Goal: Transaction & Acquisition: Purchase product/service

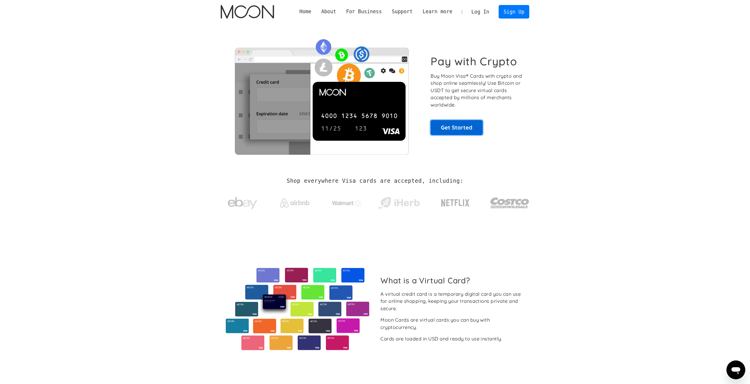
click at [469, 131] on link "Get Started" at bounding box center [456, 127] width 52 height 15
click at [509, 14] on link "Sign Up" at bounding box center [513, 11] width 31 height 13
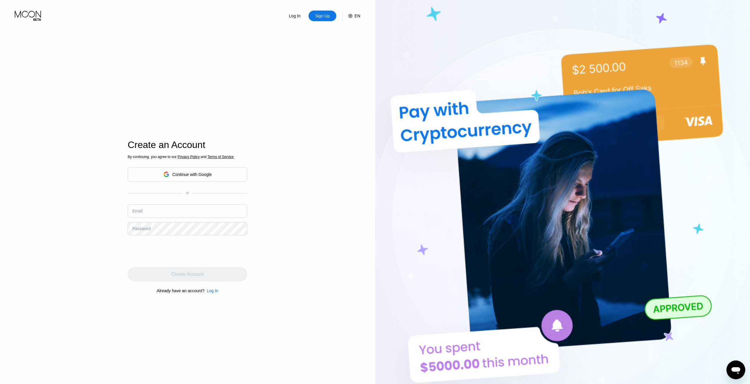
click at [192, 173] on div "Continue with Google" at bounding box center [191, 174] width 39 height 5
click at [167, 216] on input "text" at bounding box center [188, 211] width 120 height 13
type input "[EMAIL_ADDRESS][DOMAIN_NAME]"
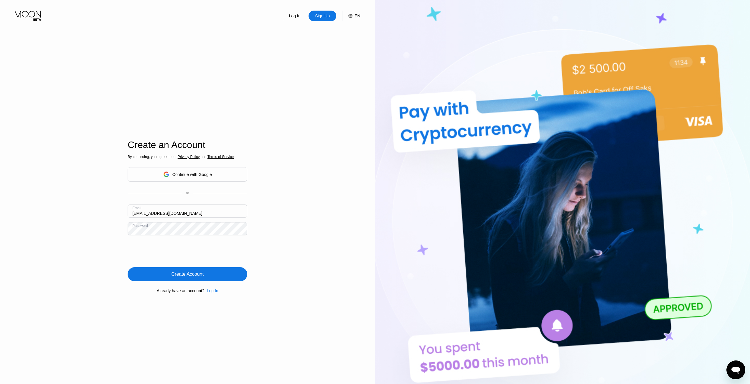
click at [186, 277] on div "Create Account" at bounding box center [187, 275] width 32 height 6
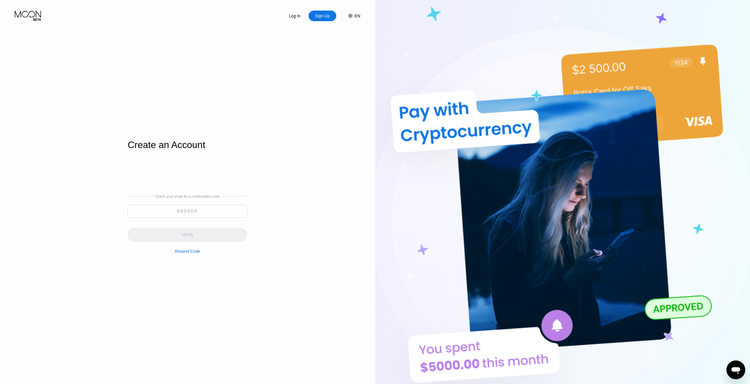
click at [188, 204] on div "Check your email for a confirmation code Verify Resend Code" at bounding box center [188, 224] width 120 height 59
drag, startPoint x: 189, startPoint y: 209, endPoint x: 191, endPoint y: 212, distance: 4.0
click at [190, 209] on input at bounding box center [188, 211] width 120 height 13
paste input "932441"
type input "932441"
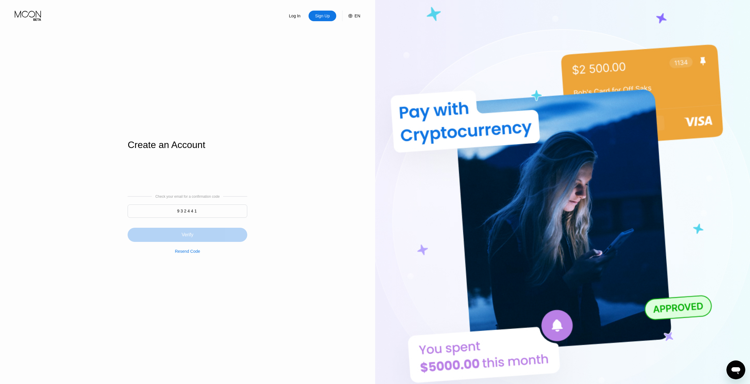
click at [202, 231] on div "Verify" at bounding box center [188, 235] width 120 height 14
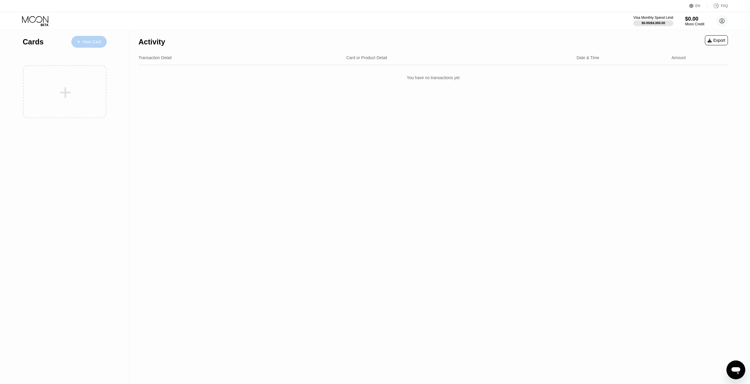
click at [93, 41] on div "New Card" at bounding box center [92, 41] width 18 height 5
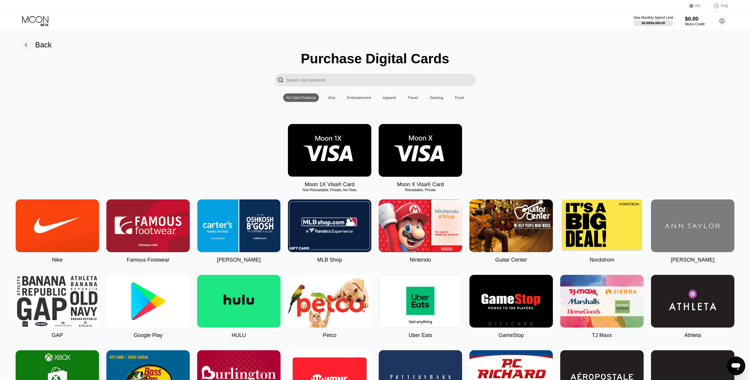
click at [694, 18] on div "$0.00" at bounding box center [694, 19] width 20 height 6
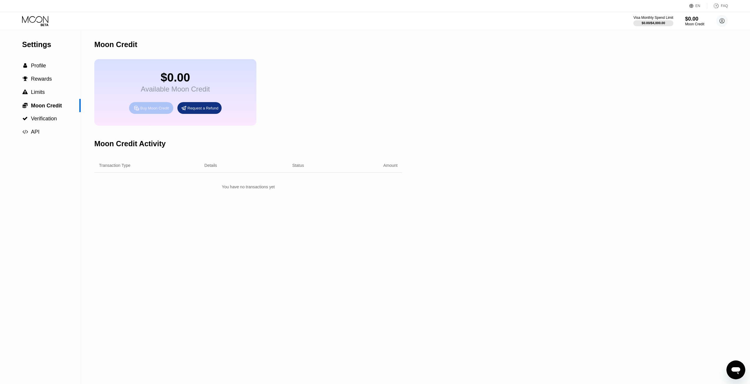
click at [147, 108] on div "Buy Moon Credit" at bounding box center [151, 108] width 44 height 12
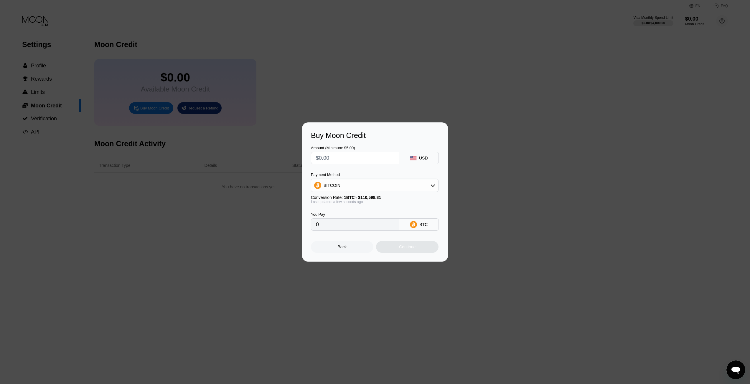
click at [342, 179] on div "Payment Method BITCOIN" at bounding box center [375, 183] width 128 height 20
click at [342, 183] on div "BITCOIN" at bounding box center [374, 186] width 127 height 12
click at [379, 158] on input "text" at bounding box center [355, 158] width 78 height 12
click at [362, 132] on div "Buy Moon Credit" at bounding box center [375, 135] width 128 height 9
click at [366, 240] on div "Back Continue" at bounding box center [375, 242] width 128 height 22
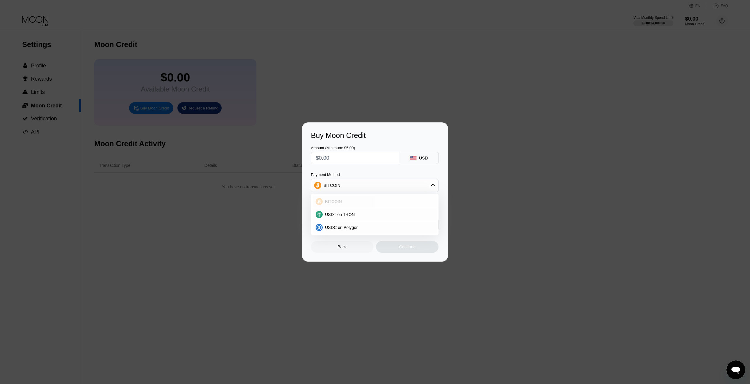
click at [339, 199] on span "BITCOIN" at bounding box center [333, 201] width 17 height 5
click at [358, 161] on input "text" at bounding box center [355, 158] width 78 height 12
type input "$50"
type input "0.00045053"
type input "$50"
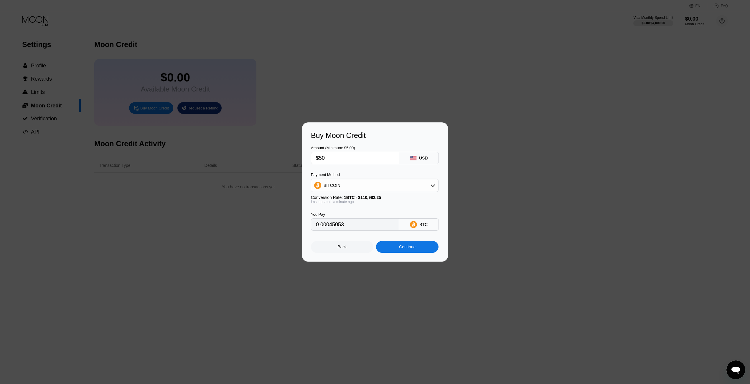
click at [393, 245] on div "Continue" at bounding box center [407, 247] width 62 height 12
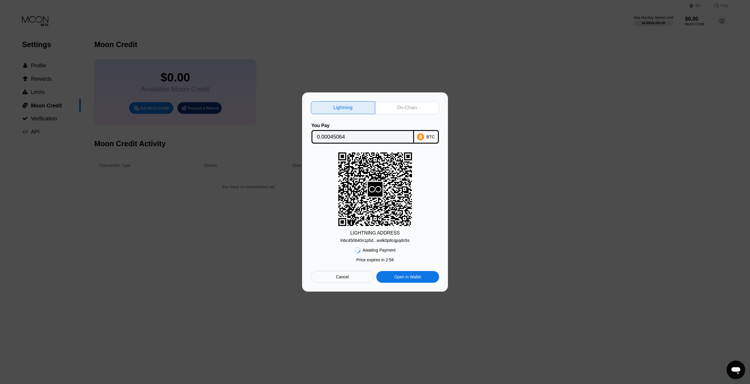
click at [381, 104] on div "On-Chain" at bounding box center [407, 107] width 64 height 13
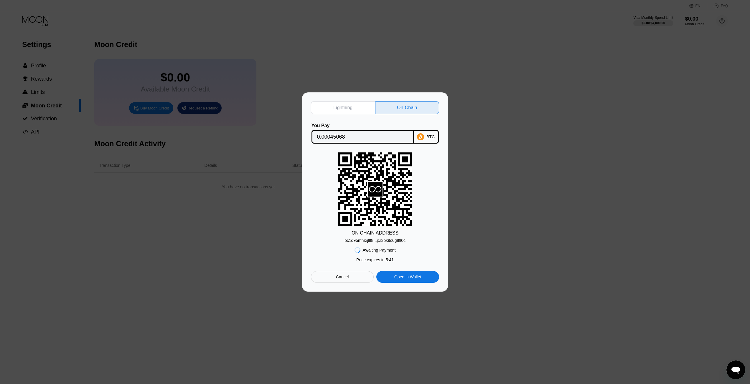
click at [371, 291] on div "Lightning On-Chain You Pay 0.00045068 BTC ON CHAIN ADDRESS bc1q95mhrxjllf8...jc…" at bounding box center [375, 191] width 146 height 199
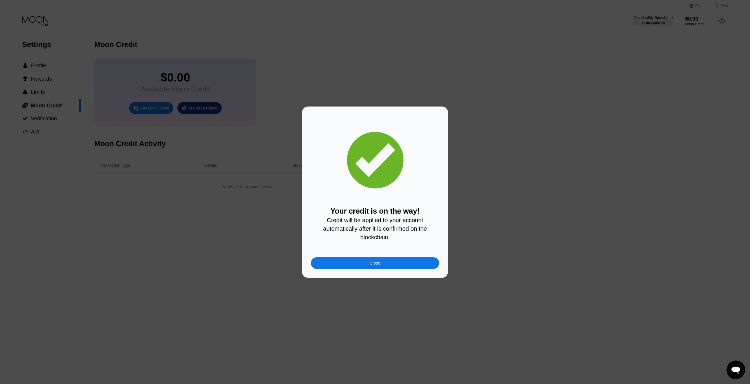
click at [366, 209] on div "Your credit is on the way! Credit will be applied to your account automatically…" at bounding box center [375, 224] width 128 height 34
click at [371, 217] on span "Credit will be applied to your account automatically after it is confirmed on t…" at bounding box center [375, 229] width 105 height 24
click at [335, 264] on div "Close" at bounding box center [375, 263] width 128 height 12
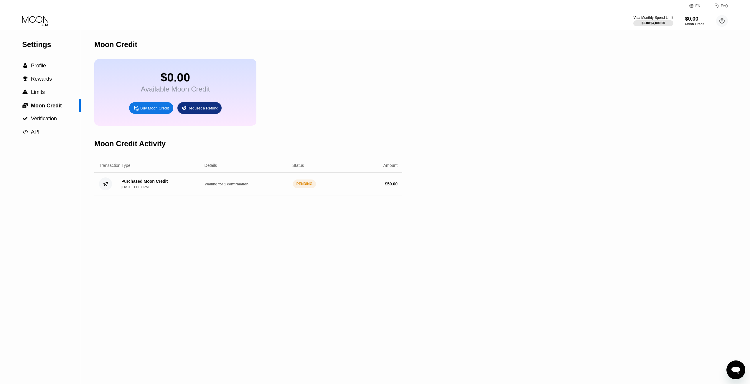
click at [235, 186] on span "Waiting for 1 confirmation" at bounding box center [227, 184] width 44 height 4
click at [149, 184] on div "Purchased Moon Credit" at bounding box center [144, 181] width 46 height 5
click at [150, 184] on div "Purchased Moon Credit" at bounding box center [144, 181] width 46 height 5
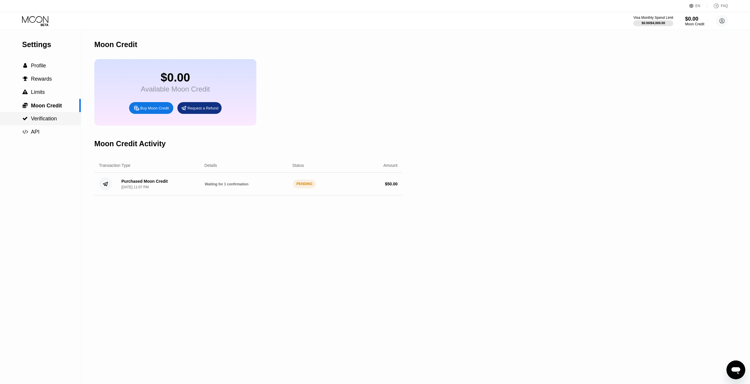
click at [35, 120] on span "Verification" at bounding box center [44, 119] width 26 height 6
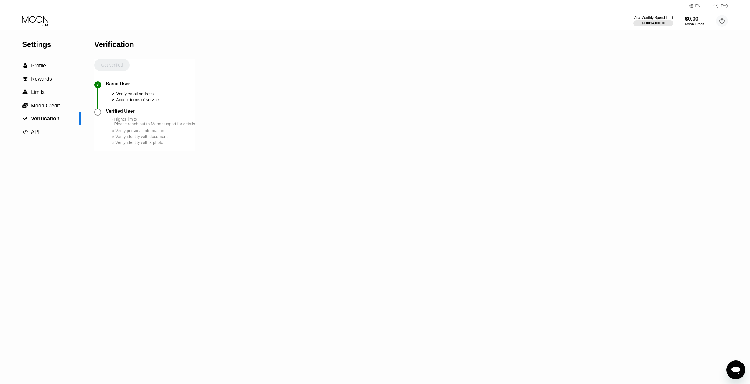
click at [156, 133] on div "○ Verify personal information" at bounding box center [153, 130] width 83 height 5
click at [154, 133] on div "○ Verify personal information" at bounding box center [153, 130] width 83 height 5
drag, startPoint x: 154, startPoint y: 138, endPoint x: 119, endPoint y: 139, distance: 34.8
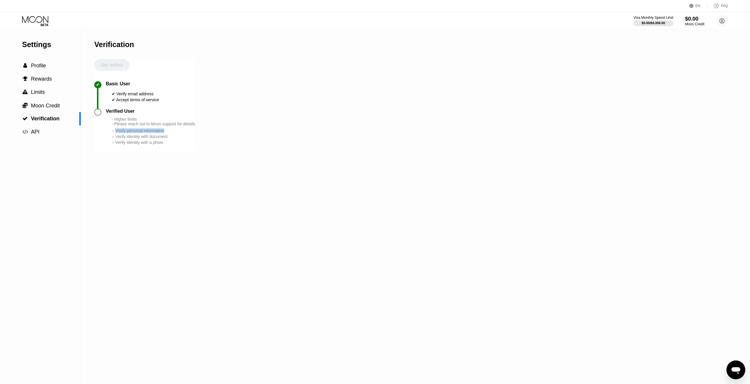
click at [119, 133] on div "○ Verify personal information" at bounding box center [153, 130] width 83 height 5
click at [129, 139] on div "○ Verify identity with document" at bounding box center [153, 136] width 83 height 5
click at [53, 106] on span "Moon Credit" at bounding box center [45, 106] width 29 height 6
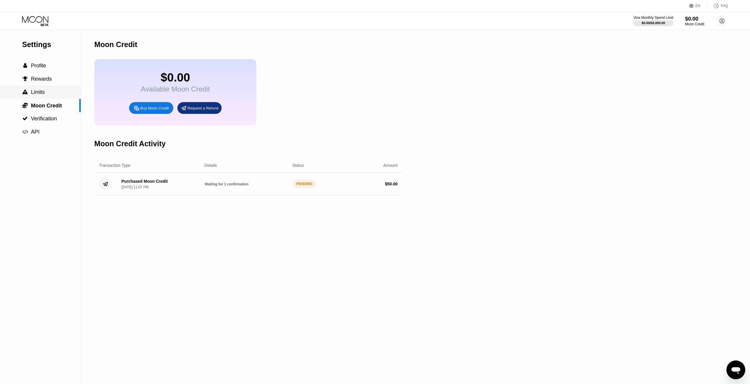
click at [54, 95] on div " Limits" at bounding box center [40, 92] width 81 height 6
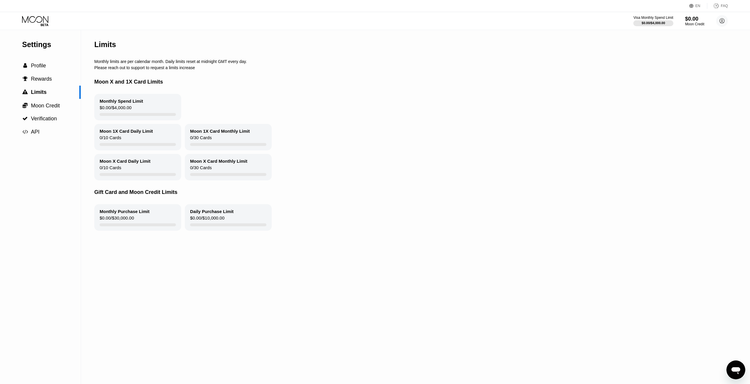
click at [134, 103] on div "Monthly Spend Limit" at bounding box center [122, 101] width 44 height 5
click at [125, 134] on div "Moon 1X Card Daily Limit" at bounding box center [126, 131] width 53 height 5
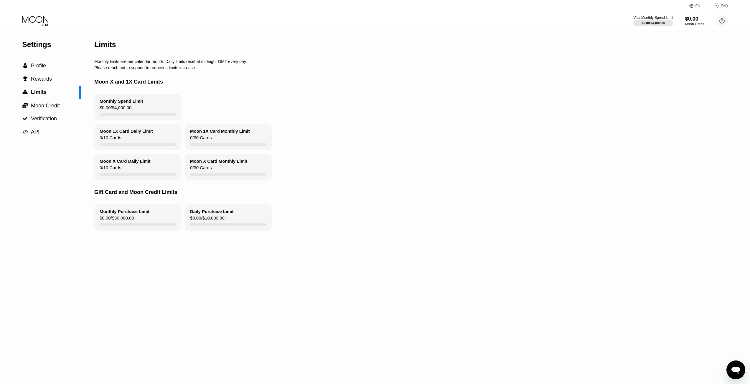
click at [125, 134] on div "Moon 1X Card Daily Limit" at bounding box center [126, 131] width 53 height 5
click at [42, 105] on span "Moon Credit" at bounding box center [45, 106] width 29 height 6
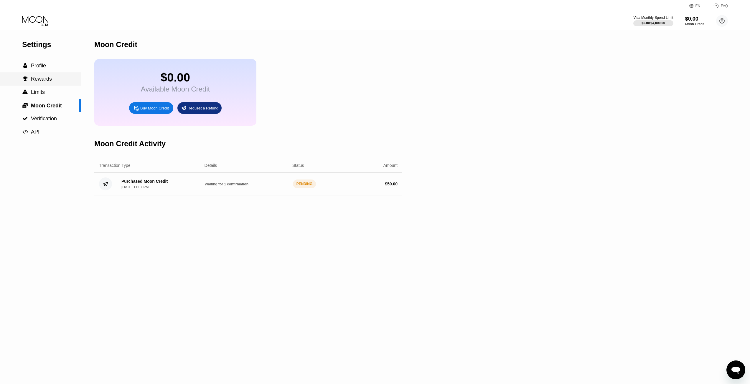
click at [49, 82] on span "Rewards" at bounding box center [41, 79] width 21 height 6
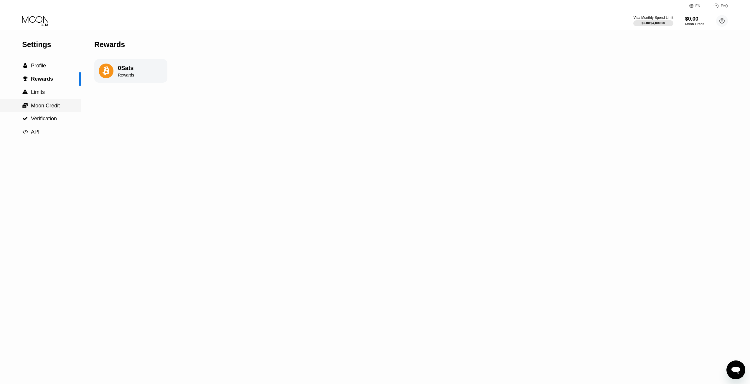
click at [48, 106] on span "Moon Credit" at bounding box center [45, 106] width 29 height 6
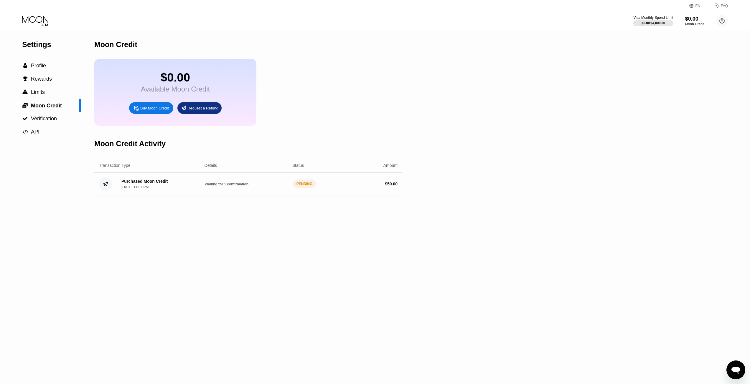
drag, startPoint x: 290, startPoint y: 207, endPoint x: 294, endPoint y: 197, distance: 11.1
click at [290, 206] on div "Moon Credit $0.00 Available Moon Credit Buy Moon Credit Request a Refund Moon C…" at bounding box center [248, 207] width 308 height 354
click at [299, 188] on div "PENDING" at bounding box center [304, 184] width 23 height 9
click at [687, 18] on div "$50.01" at bounding box center [694, 19] width 19 height 6
click at [665, 23] on div at bounding box center [653, 23] width 41 height 6
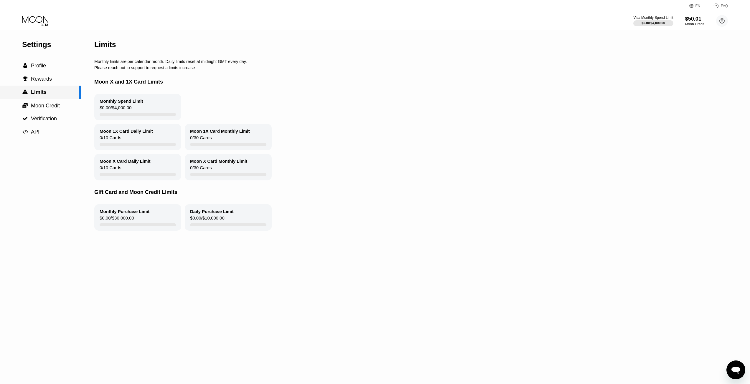
click at [45, 104] on span "Moon Credit" at bounding box center [45, 106] width 29 height 6
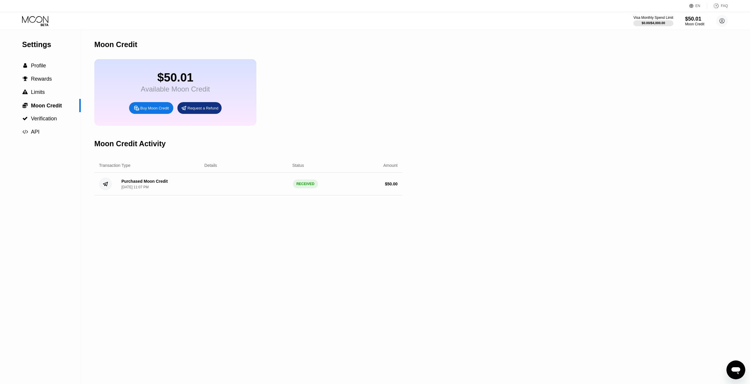
click at [155, 114] on div "Buy Moon Credit" at bounding box center [151, 108] width 44 height 12
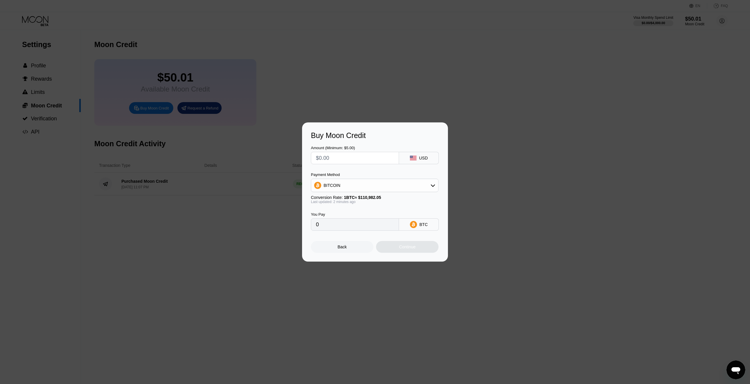
click at [45, 74] on div at bounding box center [377, 192] width 754 height 384
click at [45, 71] on div at bounding box center [377, 192] width 754 height 384
click at [373, 245] on div "Back Continue" at bounding box center [375, 247] width 128 height 12
click at [362, 248] on div "Back" at bounding box center [342, 247] width 62 height 12
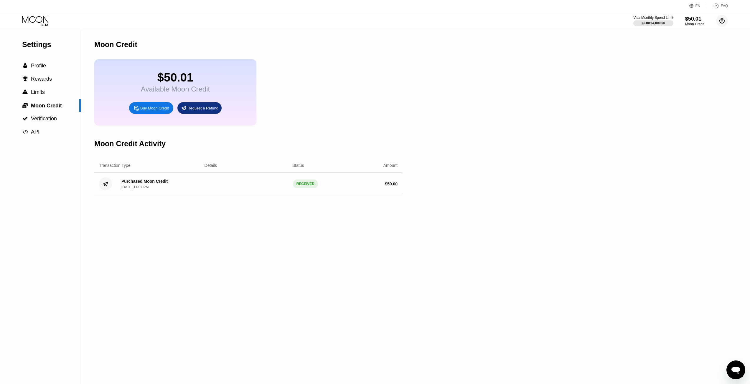
click at [726, 16] on icon at bounding box center [722, 21] width 12 height 12
click at [681, 53] on div "Home" at bounding box center [682, 55] width 11 height 5
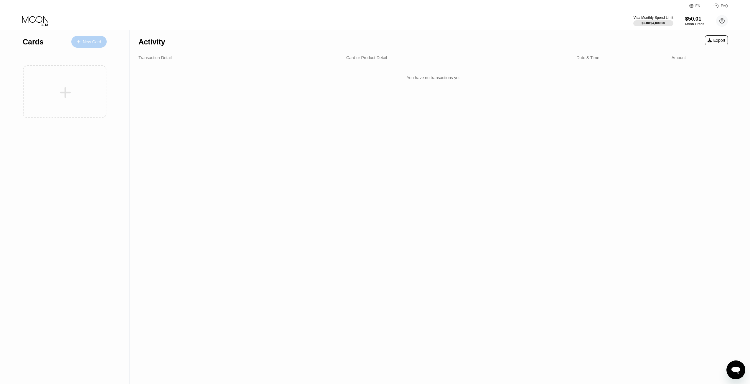
click at [85, 42] on div "New Card" at bounding box center [92, 41] width 18 height 5
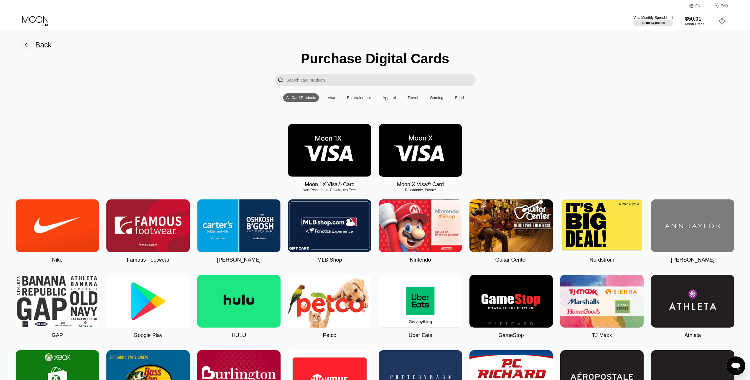
click at [334, 99] on div "Visa" at bounding box center [330, 97] width 7 height 4
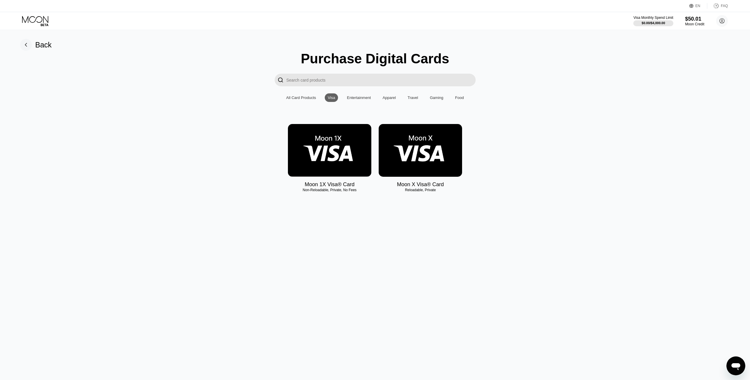
click at [420, 166] on img at bounding box center [419, 150] width 83 height 53
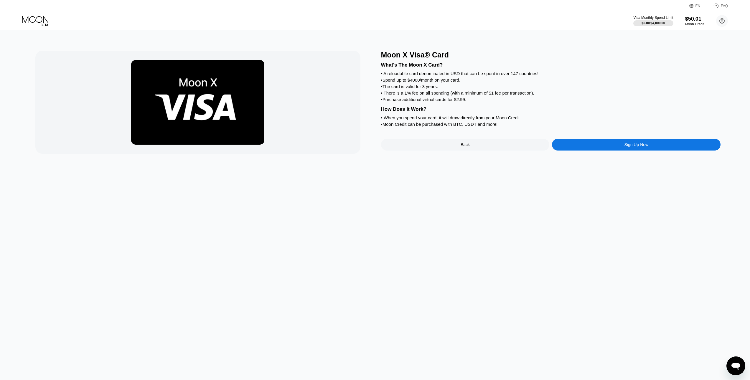
click at [414, 76] on div "• A reloadable card denominated in USD that can be spent in over 147 countries!" at bounding box center [551, 73] width 340 height 5
click at [490, 81] on div "• Spend up to $4000/month on your card." at bounding box center [551, 79] width 340 height 5
click at [459, 82] on div "• Spend up to $4000/month on your card." at bounding box center [551, 79] width 340 height 5
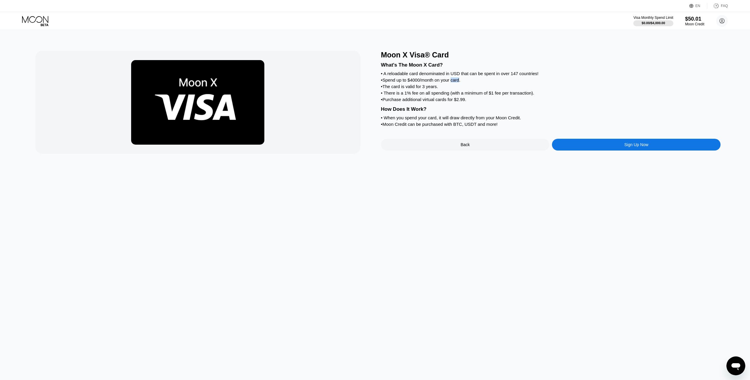
click at [459, 82] on div "• Spend up to $4000/month on your card." at bounding box center [551, 79] width 340 height 5
click at [458, 82] on div "• Spend up to $4000/month on your card." at bounding box center [551, 79] width 340 height 5
drag, startPoint x: 489, startPoint y: 85, endPoint x: 467, endPoint y: 90, distance: 21.9
click at [489, 82] on div "• Spend up to $4000/month on your card." at bounding box center [551, 79] width 340 height 5
click at [431, 89] on div "• The card is valid for 3 years." at bounding box center [551, 86] width 340 height 5
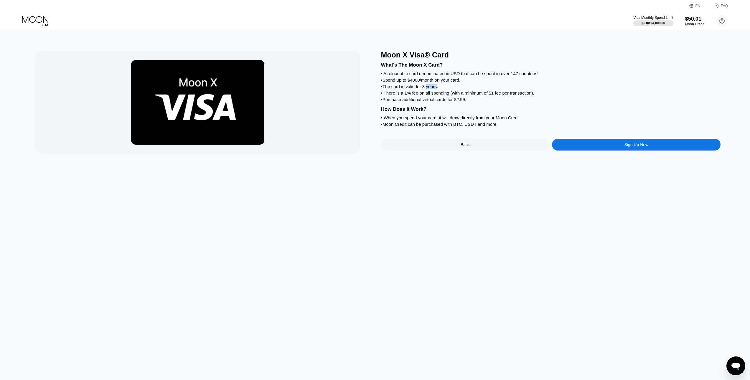
click at [431, 89] on div "• The card is valid for 3 years." at bounding box center [551, 86] width 340 height 5
drag, startPoint x: 431, startPoint y: 89, endPoint x: 422, endPoint y: 92, distance: 10.1
click at [431, 89] on div "• The card is valid for 3 years." at bounding box center [551, 86] width 340 height 5
click at [481, 89] on div "• The card is valid for 3 years." at bounding box center [551, 86] width 340 height 5
click at [484, 95] on div "• There is a 1% fee on all spending (with a minimum of $1 fee per transaction)." at bounding box center [551, 92] width 340 height 5
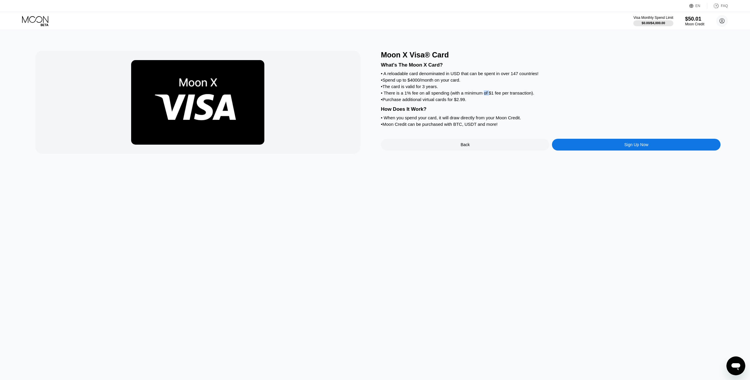
click at [484, 95] on div "• There is a 1% fee on all spending (with a minimum of $1 fee per transaction)." at bounding box center [551, 92] width 340 height 5
drag, startPoint x: 484, startPoint y: 97, endPoint x: 477, endPoint y: 98, distance: 6.6
click at [484, 95] on div "• There is a 1% fee on all spending (with a minimum of $1 fee per transaction)." at bounding box center [551, 92] width 340 height 5
click at [457, 102] on div "• Purchase additional virtual cards for $2.99." at bounding box center [551, 99] width 340 height 5
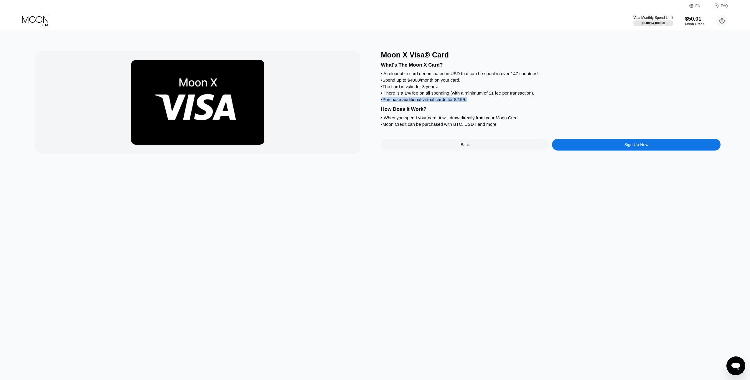
click at [457, 102] on div "• Purchase additional virtual cards for $2.99." at bounding box center [551, 99] width 340 height 5
click at [461, 110] on div "What's The Moon X Card? • A reloadable card denominated in USD that can be spen…" at bounding box center [551, 93] width 340 height 69
click at [479, 120] on div "• When you spend your card, it will draw directly from your Moon Credit." at bounding box center [551, 117] width 340 height 5
click at [579, 150] on div "Sign Up Now" at bounding box center [636, 145] width 168 height 12
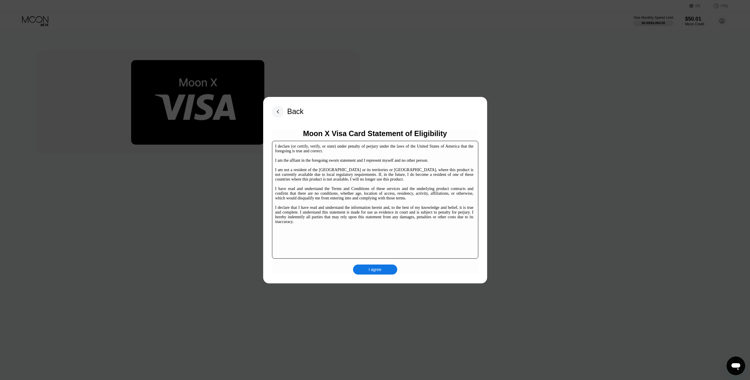
click at [363, 269] on div "I agree" at bounding box center [375, 269] width 44 height 10
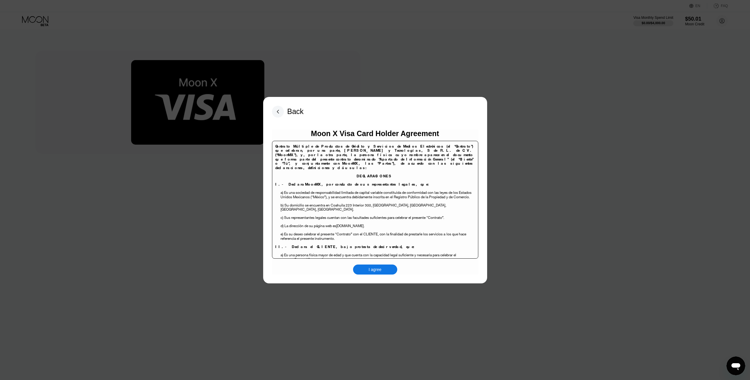
click at [368, 269] on div "I agree" at bounding box center [375, 269] width 44 height 10
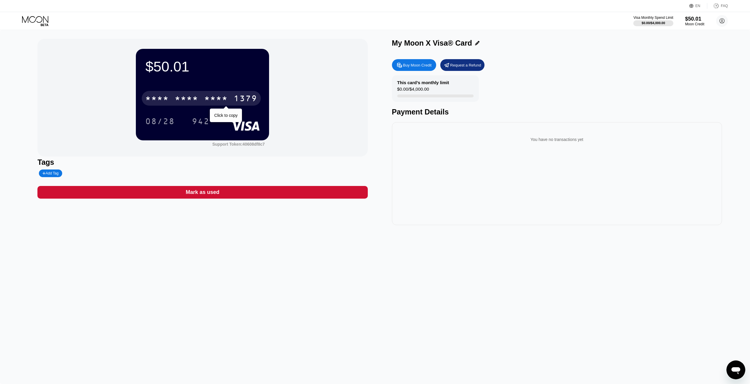
click at [219, 99] on div "* * * *" at bounding box center [216, 99] width 24 height 9
click at [207, 101] on div "2787" at bounding box center [216, 99] width 24 height 9
click at [205, 100] on div "* * * *" at bounding box center [216, 99] width 24 height 9
click at [221, 100] on div "2787" at bounding box center [216, 99] width 24 height 9
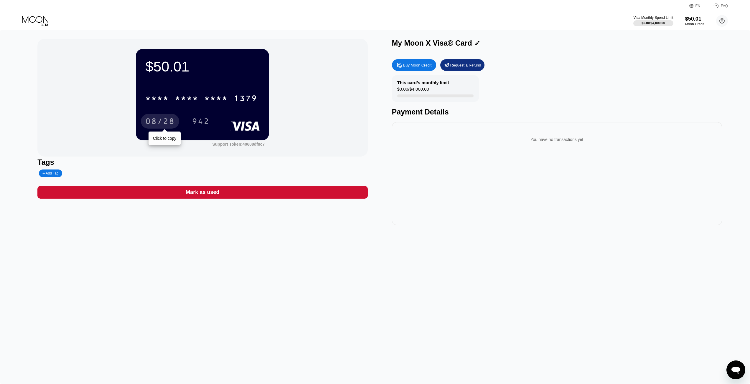
click at [150, 120] on div "08/28" at bounding box center [159, 122] width 29 height 9
click at [196, 113] on div "* * * * * * * * * * * * 1379 08/28 942" at bounding box center [202, 104] width 114 height 35
click at [198, 120] on div "942" at bounding box center [201, 122] width 18 height 9
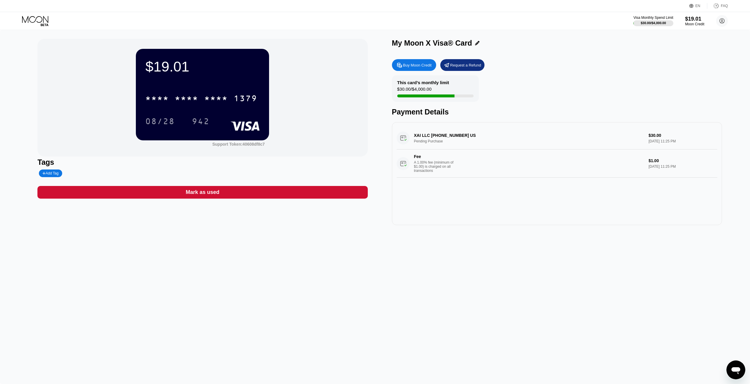
click at [445, 135] on div "XAI LLC [PHONE_NUMBER] [GEOGRAPHIC_DATA] Pending Purchase $30.00 [DATE] 11:25 P…" at bounding box center [556, 152] width 320 height 51
drag, startPoint x: 463, startPoint y: 138, endPoint x: 578, endPoint y: 138, distance: 115.4
click at [466, 138] on div "XAI LLC [PHONE_NUMBER] [GEOGRAPHIC_DATA] Pending Purchase $30.00 [DATE] 11:25 P…" at bounding box center [556, 152] width 320 height 51
